Goal: Check status

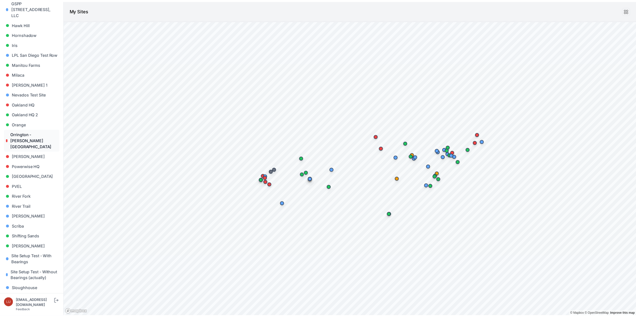
scroll to position [302, 0]
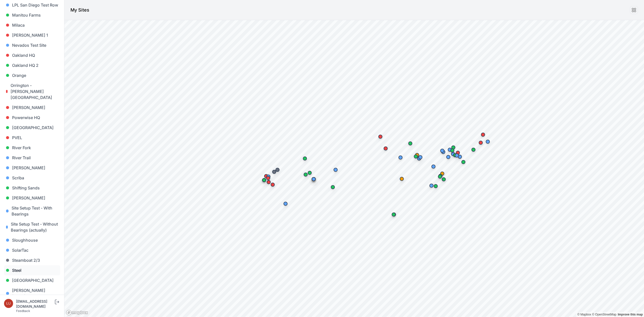
click at [17, 270] on link "Steel" at bounding box center [32, 271] width 56 height 10
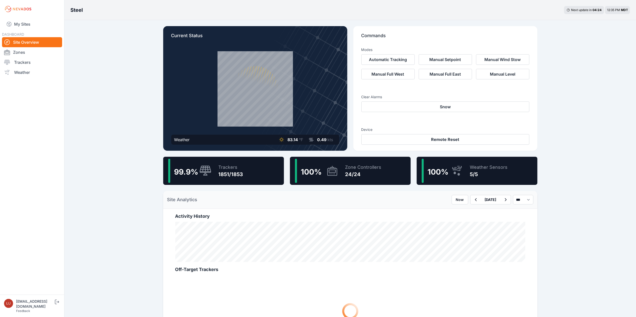
click at [219, 163] on div "Trackers 1851/1853" at bounding box center [228, 171] width 30 height 24
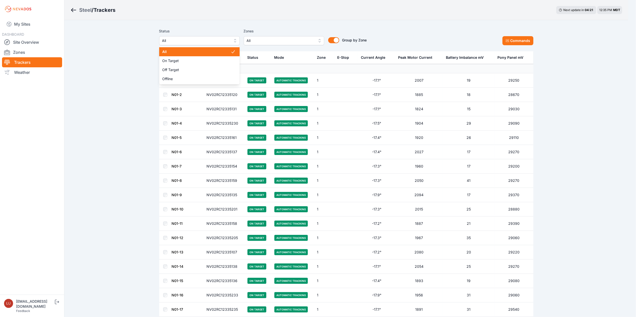
click at [217, 45] on button "All" at bounding box center [199, 40] width 80 height 9
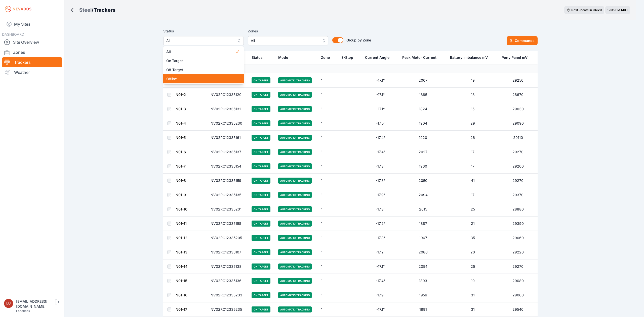
click at [197, 77] on span "Offline" at bounding box center [200, 78] width 68 height 5
